Goal: Information Seeking & Learning: Learn about a topic

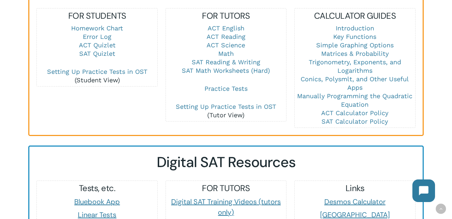
scroll to position [535, 0]
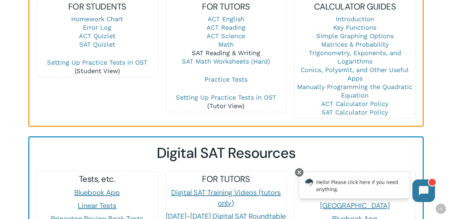
click at [239, 49] on link "SAT Reading & Writing" at bounding box center [226, 52] width 69 height 7
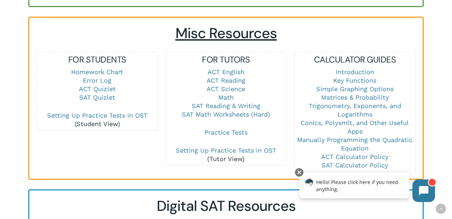
scroll to position [460, 0]
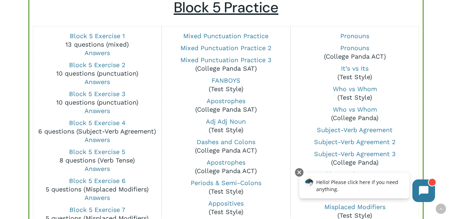
scroll to position [530, 0]
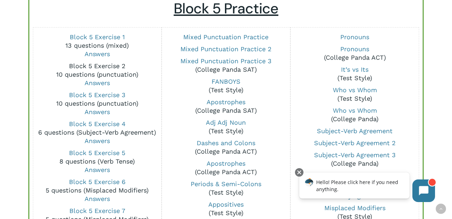
click at [104, 66] on link "Block 5 Exercise 2" at bounding box center [97, 65] width 57 height 7
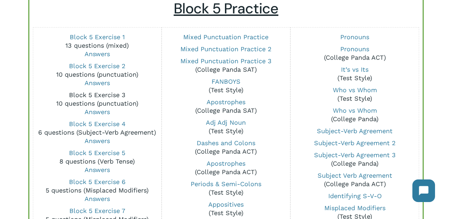
click at [101, 94] on link "Block 5 Exercise 3" at bounding box center [97, 94] width 57 height 7
click at [101, 113] on link "Answers" at bounding box center [96, 111] width 25 height 7
